Goal: Book appointment/travel/reservation

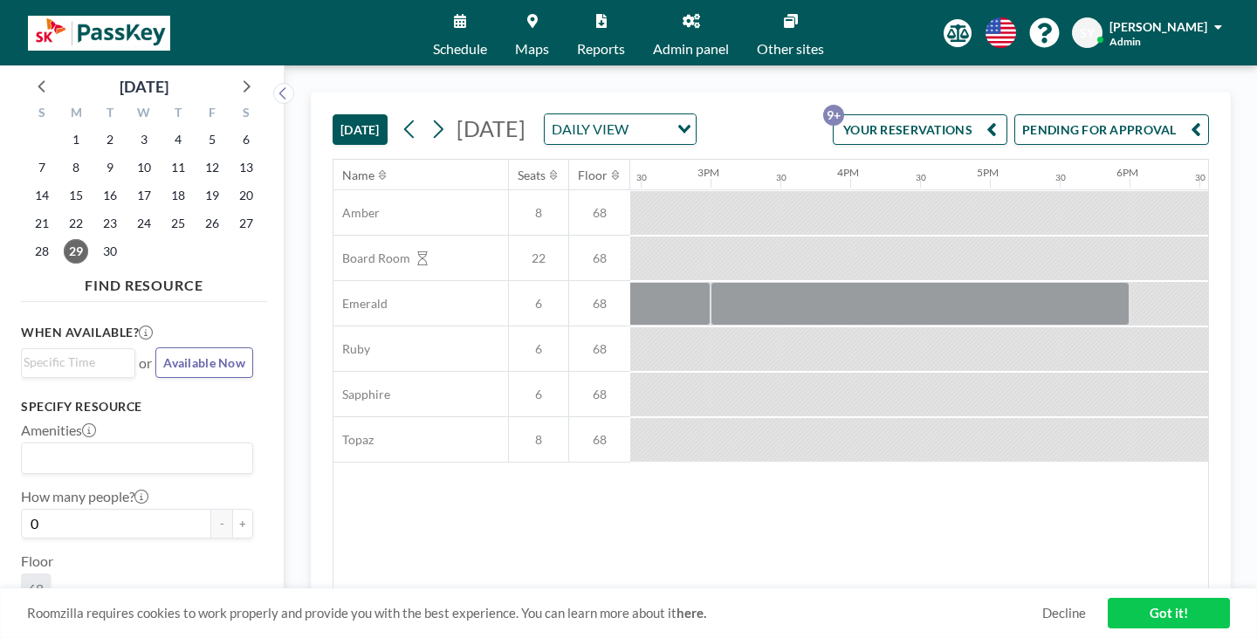
scroll to position [0, 2020]
click at [650, 114] on div "DAILY VIEW" at bounding box center [606, 127] width 124 height 26
click at [332, 114] on button "[DATE]" at bounding box center [359, 129] width 55 height 31
click at [637, 114] on div "DAILY VIEW" at bounding box center [606, 127] width 124 height 26
click at [696, 161] on li "WEEKLY VIEW" at bounding box center [678, 159] width 138 height 25
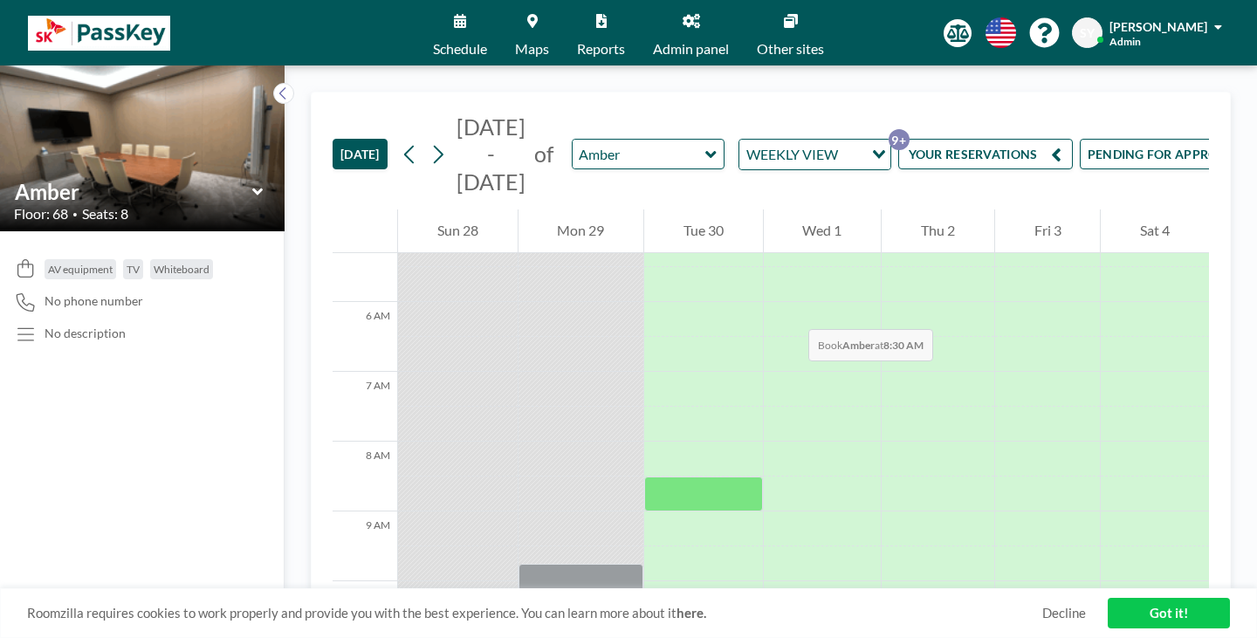
scroll to position [349, 0]
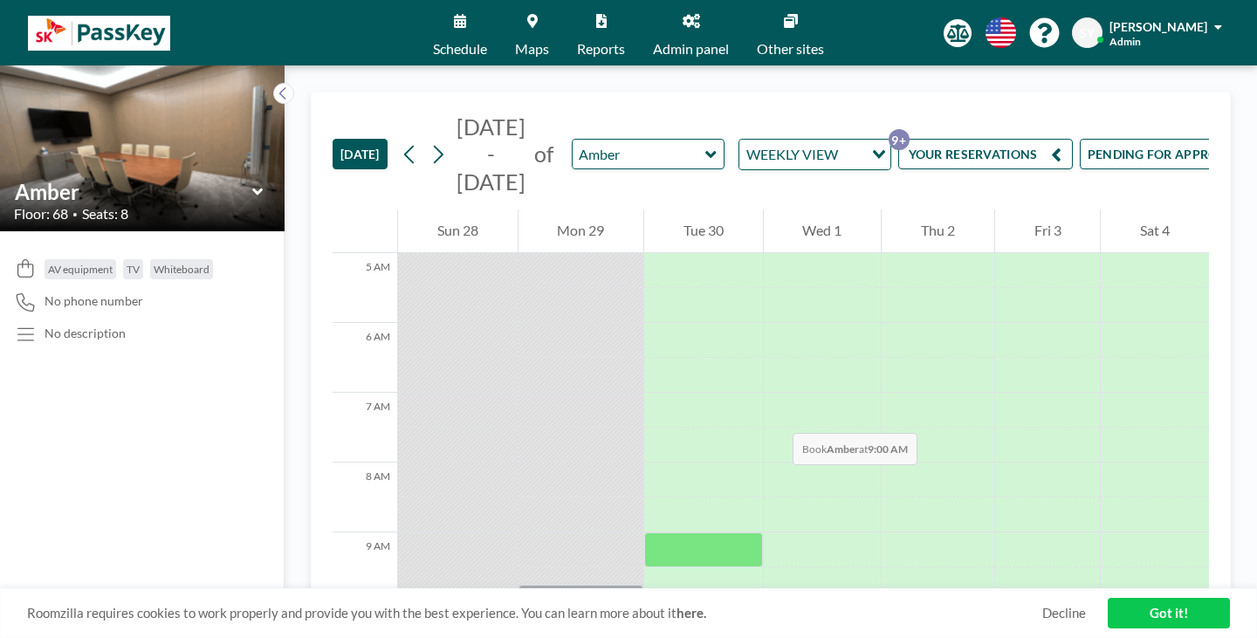
click at [644, 532] on div at bounding box center [703, 549] width 119 height 35
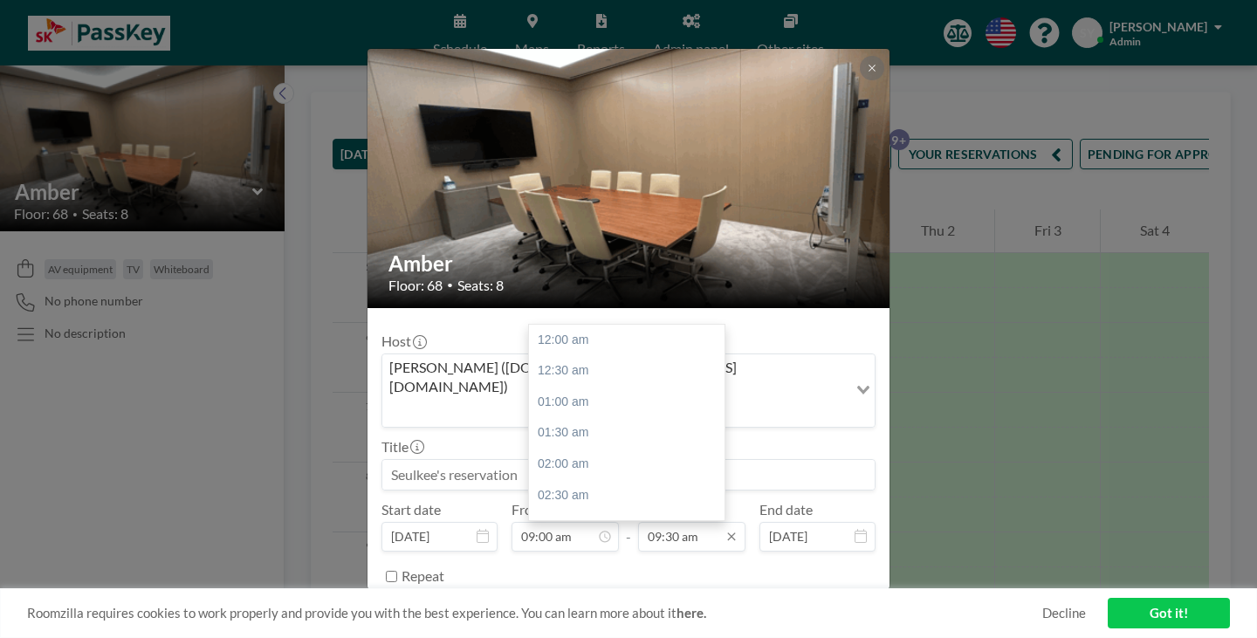
scroll to position [530, 0]
click at [600, 415] on div "10:00 am" at bounding box center [631, 430] width 204 height 31
type input "10:00 am"
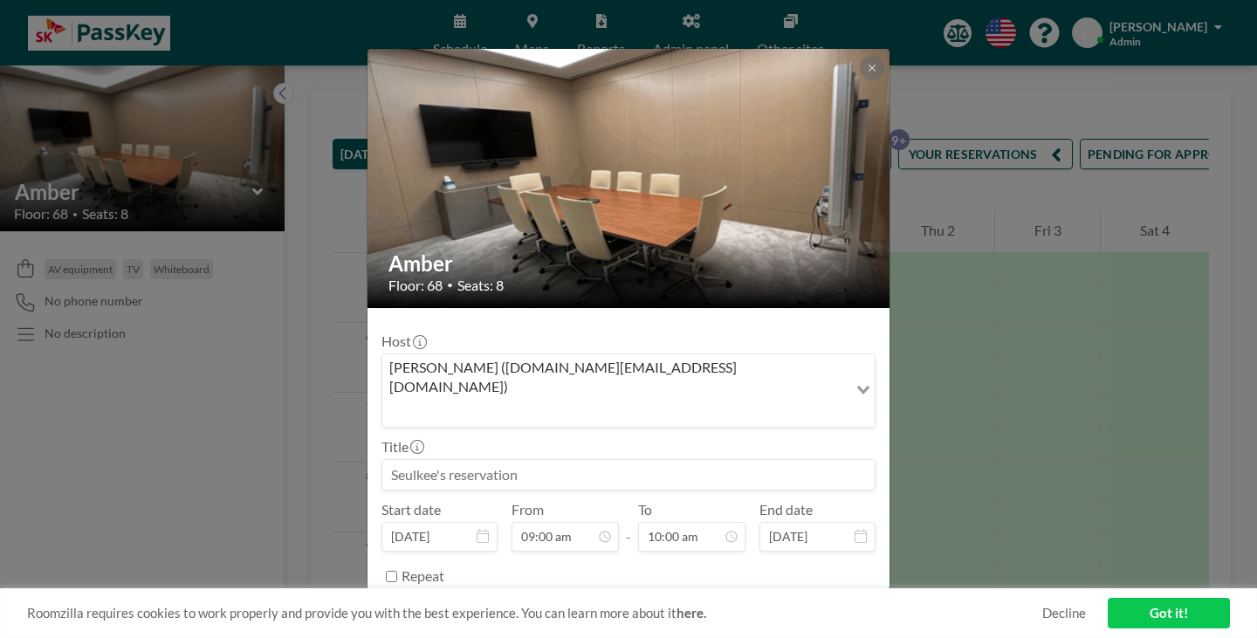
click at [579, 460] on input at bounding box center [628, 475] width 492 height 30
type input "ㅇ"
type input "meeting"
click at [787, 605] on button "BOOK NOW" at bounding box center [831, 620] width 88 height 31
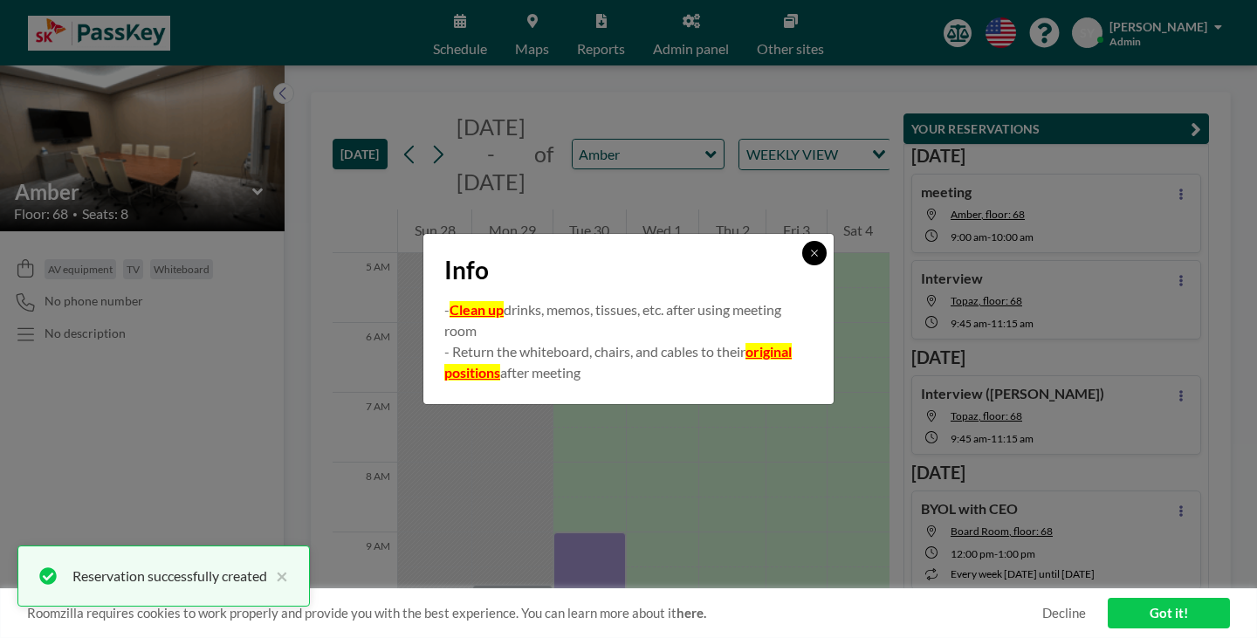
click at [802, 265] on button at bounding box center [814, 253] width 24 height 24
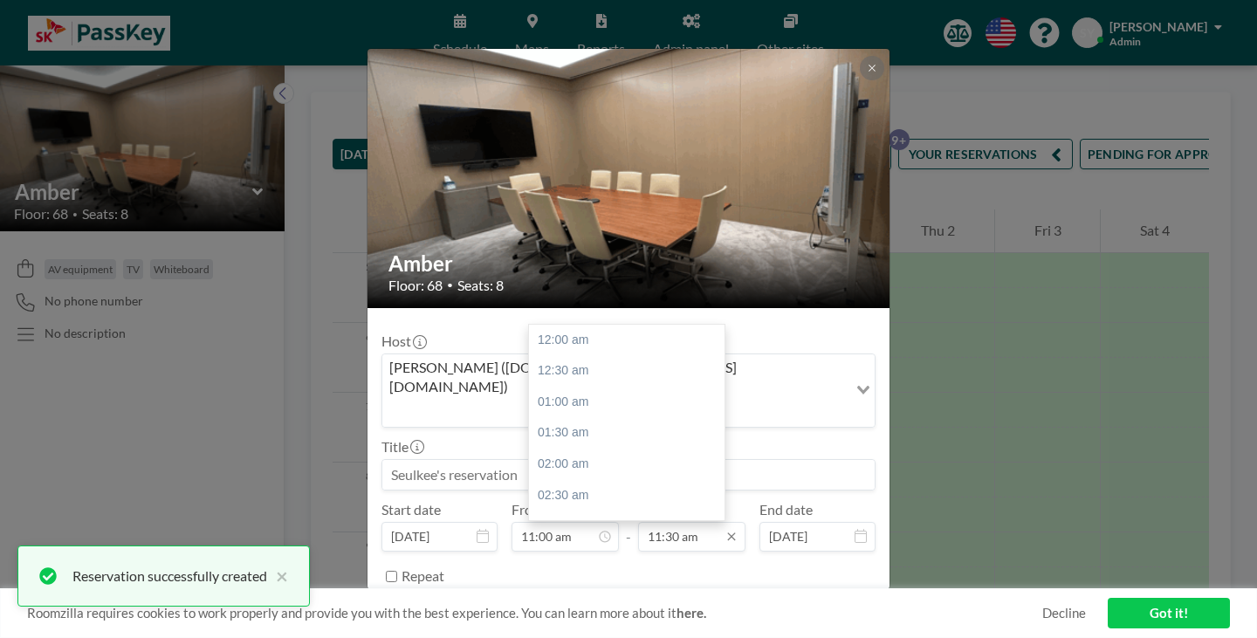
scroll to position [640, 0]
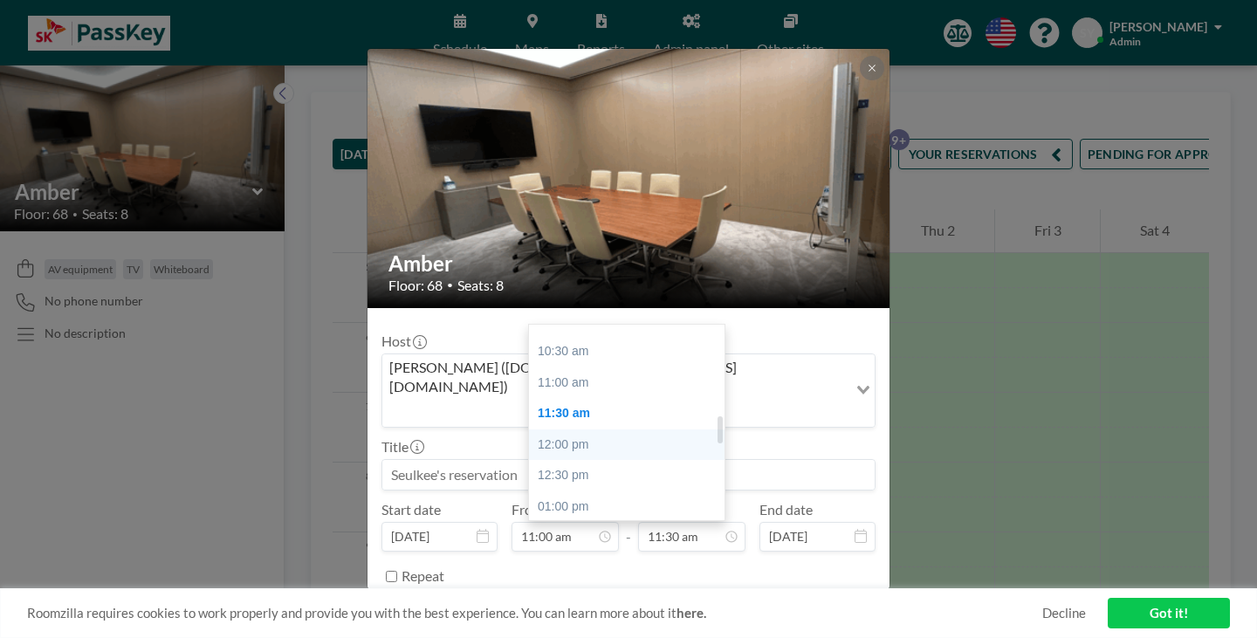
click at [596, 429] on div "12:00 pm" at bounding box center [631, 444] width 204 height 31
type input "12:00 pm"
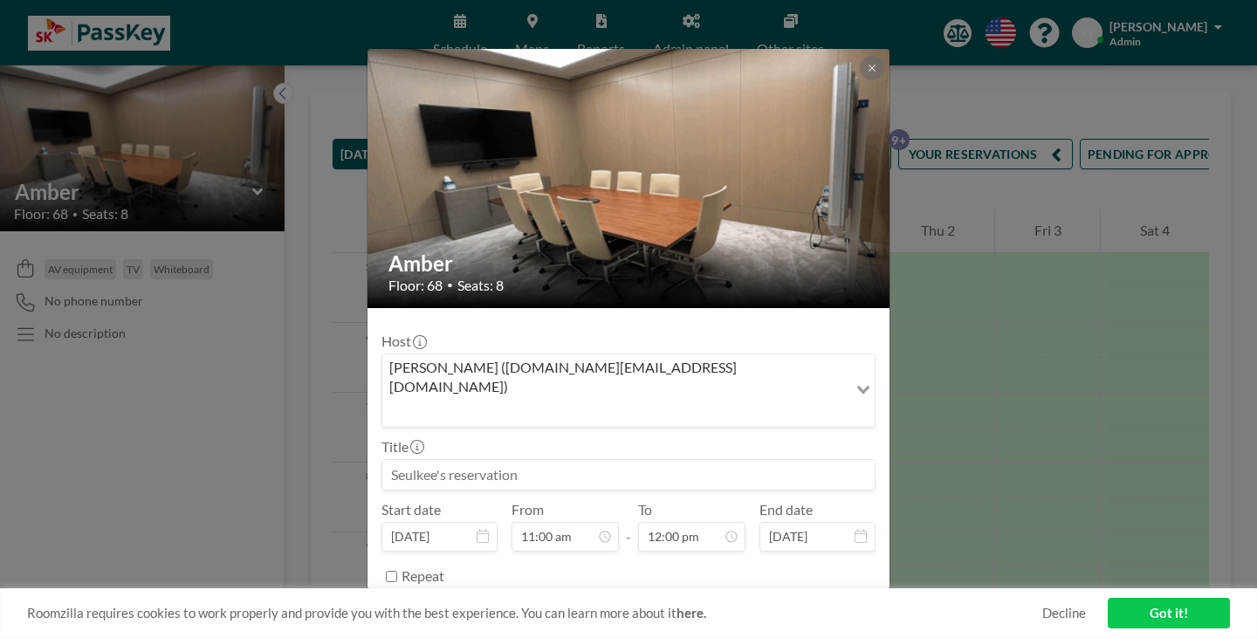
click at [799, 605] on button "BOOK NOW" at bounding box center [831, 620] width 88 height 31
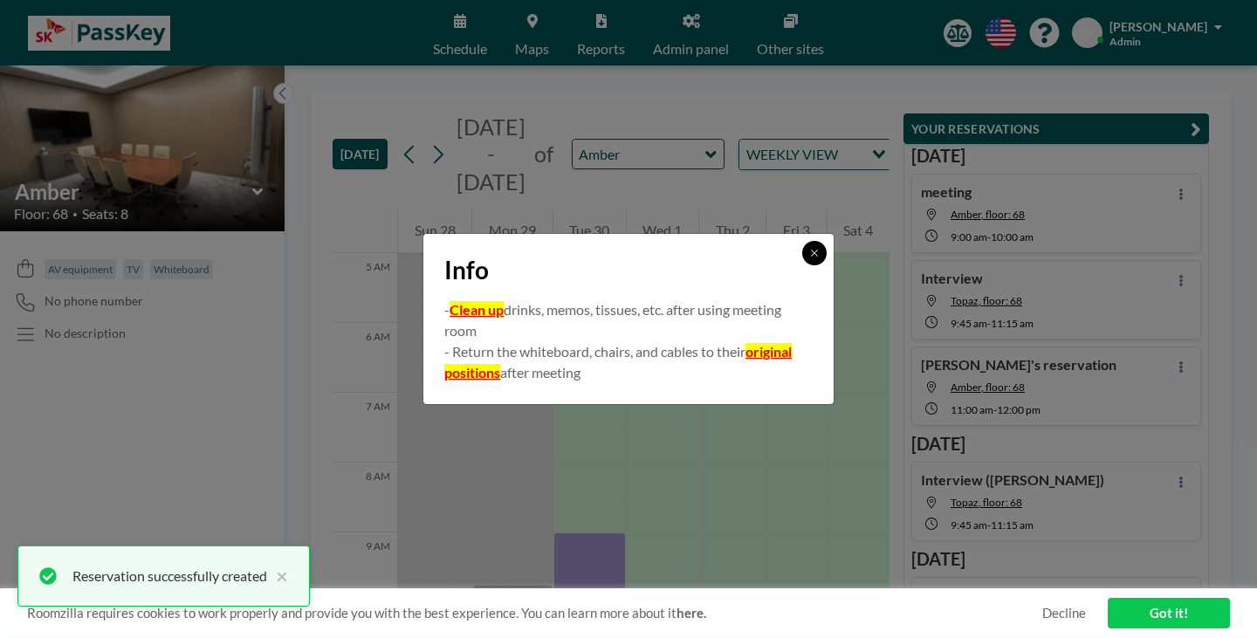
click at [802, 265] on button at bounding box center [814, 253] width 24 height 24
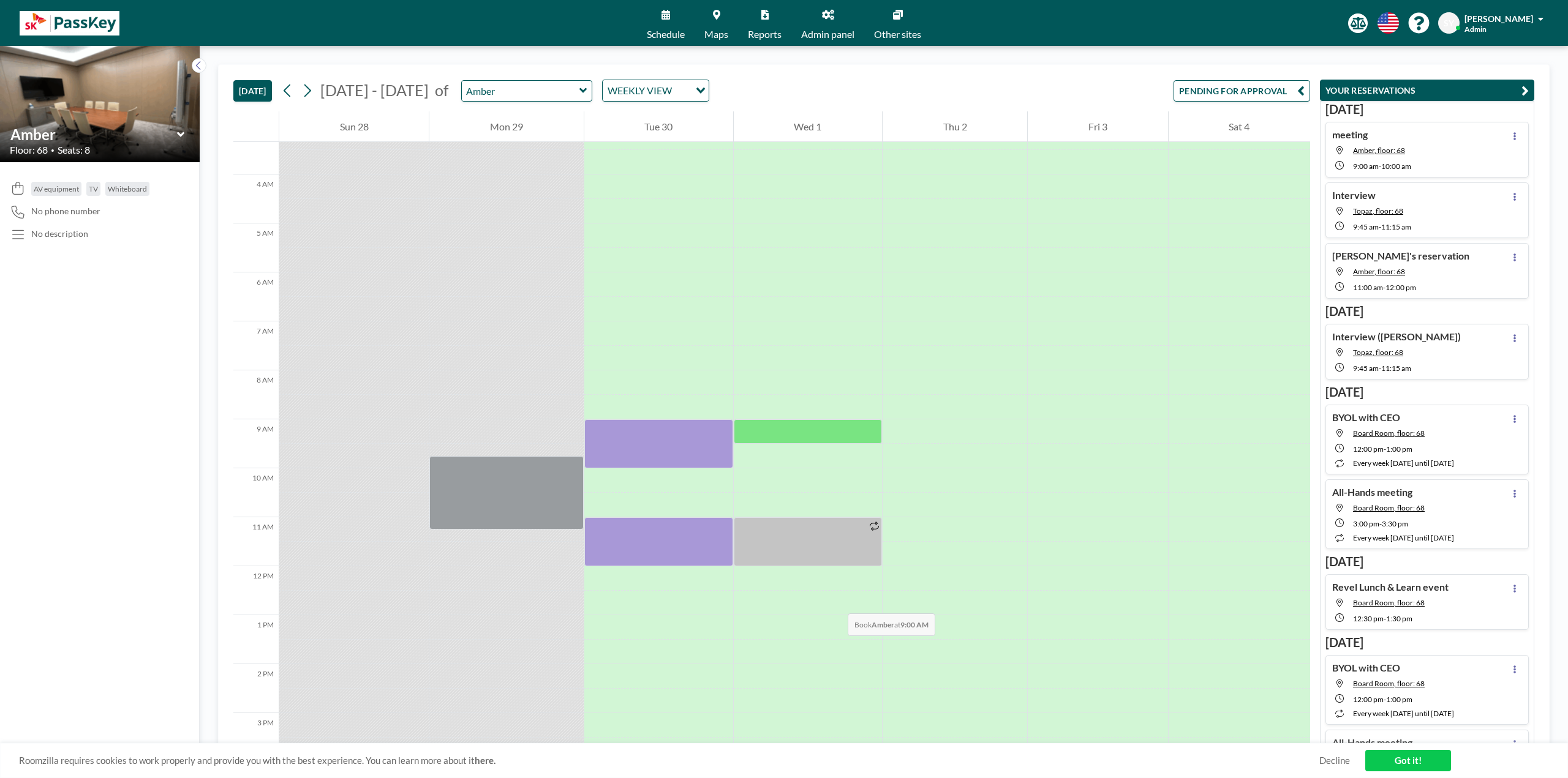
scroll to position [184, 0]
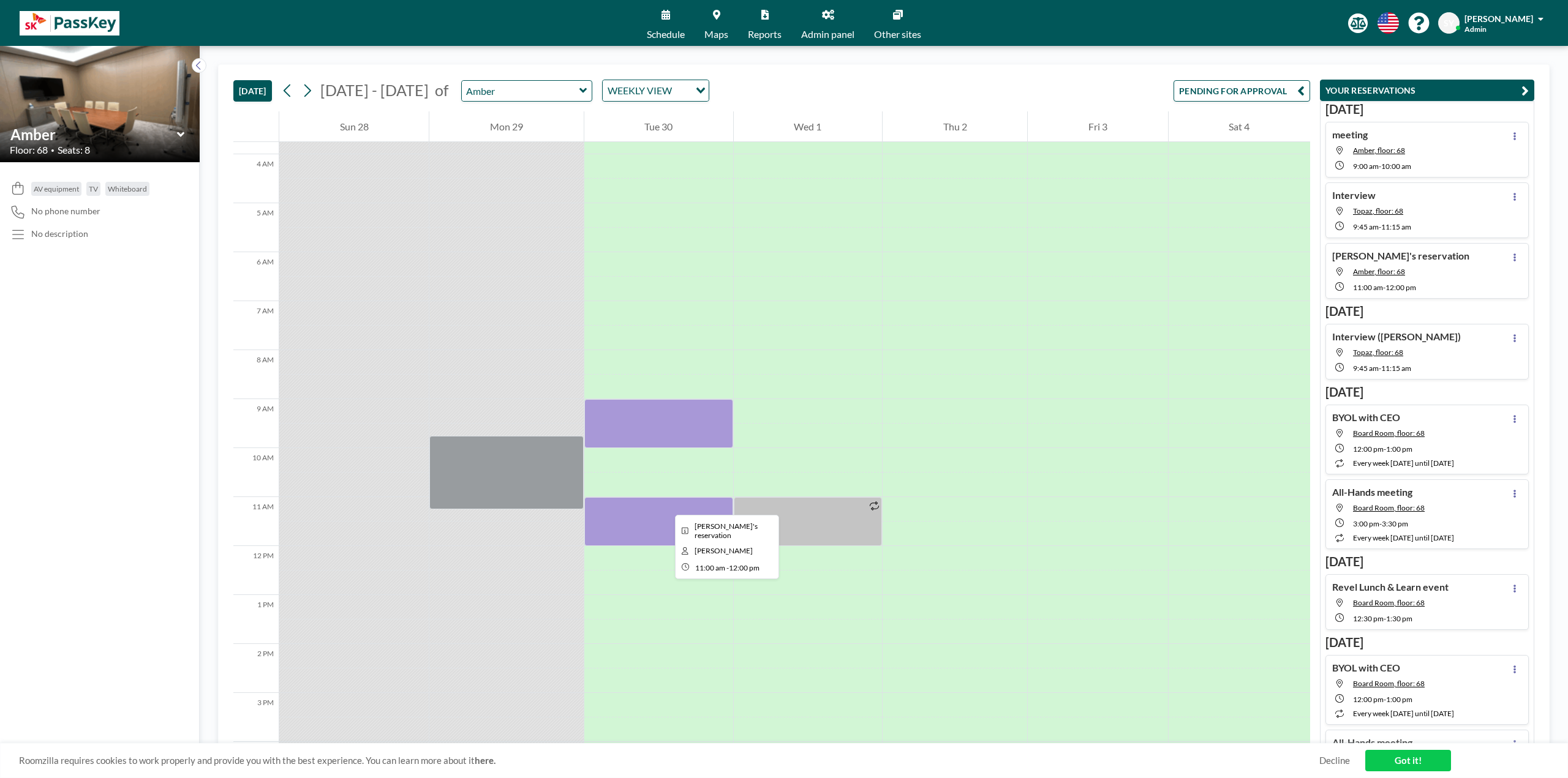
click at [665, 504] on div at bounding box center [658, 522] width 149 height 49
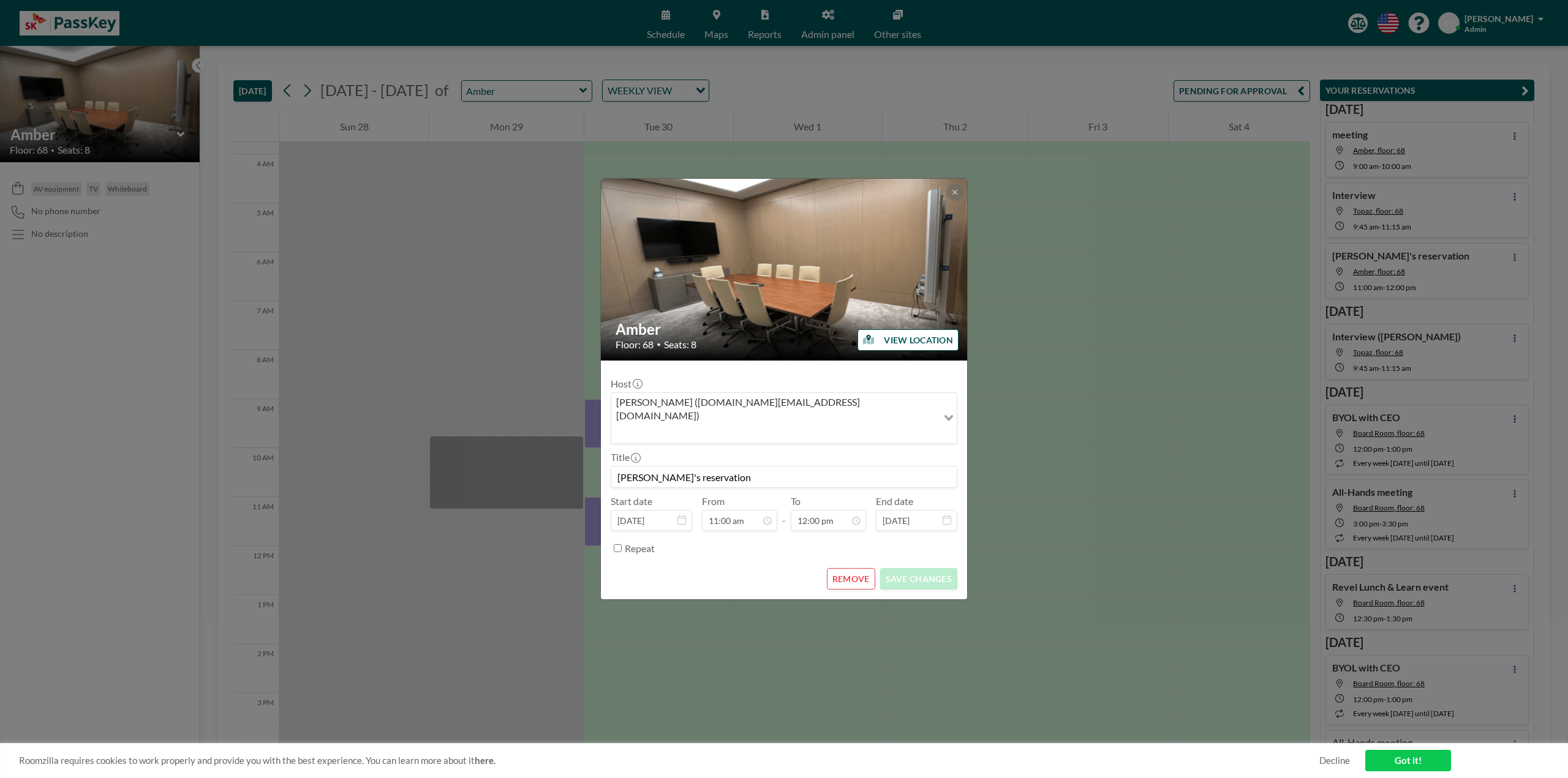
click at [846, 568] on button "REMOVE" at bounding box center [851, 579] width 48 height 22
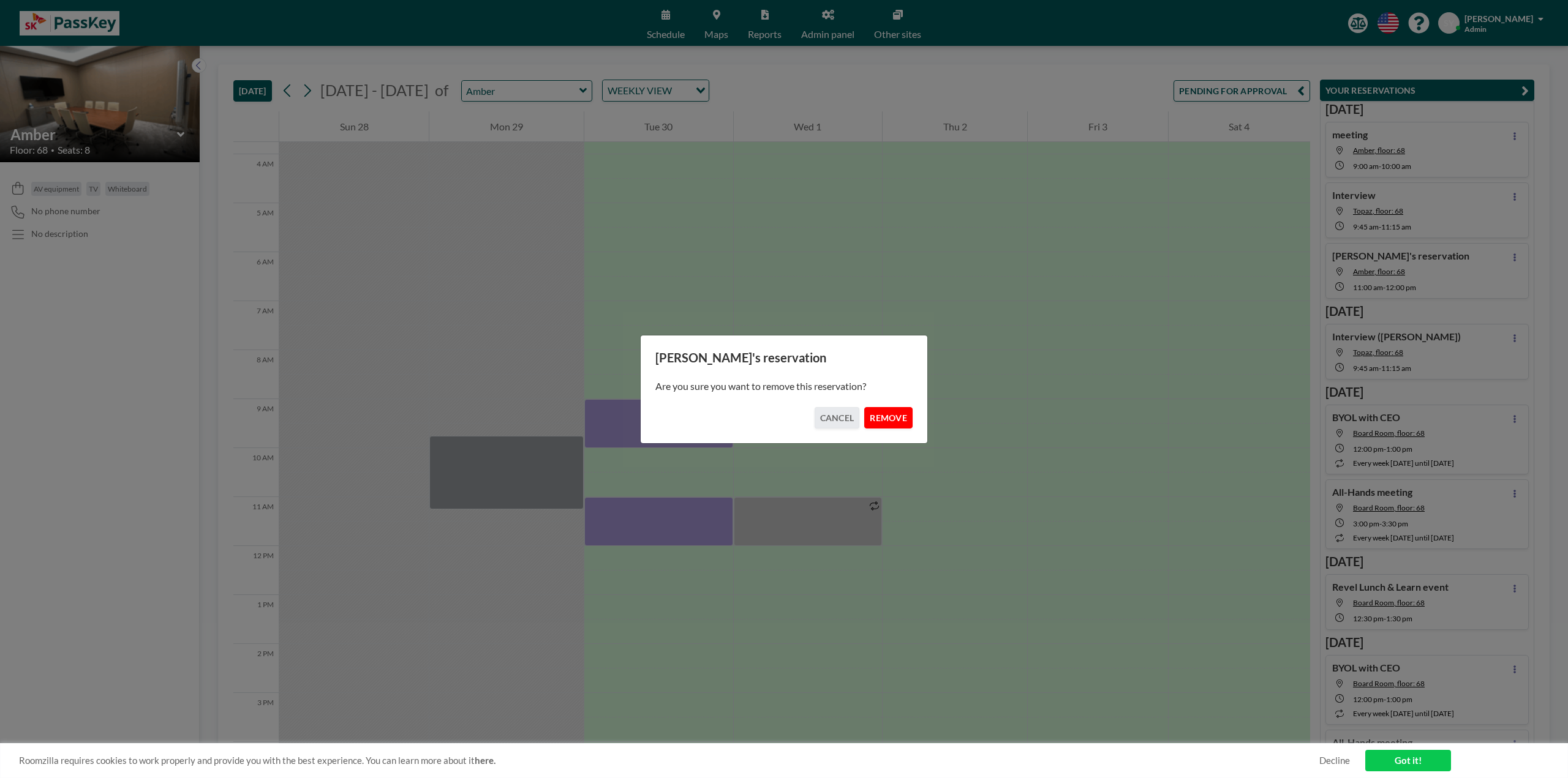
click at [899, 422] on button "REMOVE" at bounding box center [888, 417] width 48 height 22
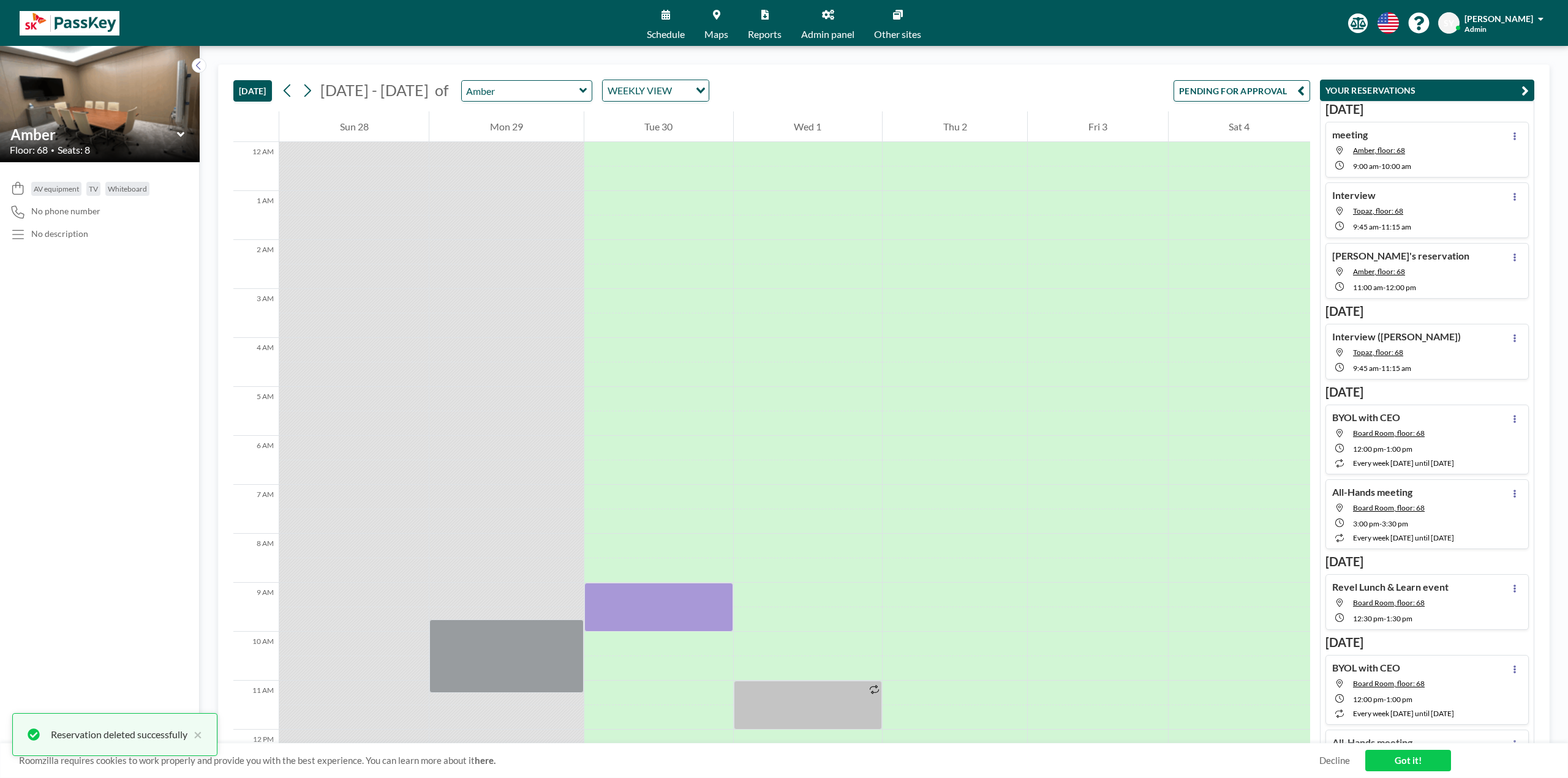
click at [724, 32] on span "Maps" at bounding box center [716, 34] width 24 height 10
